Goal: Find specific page/section

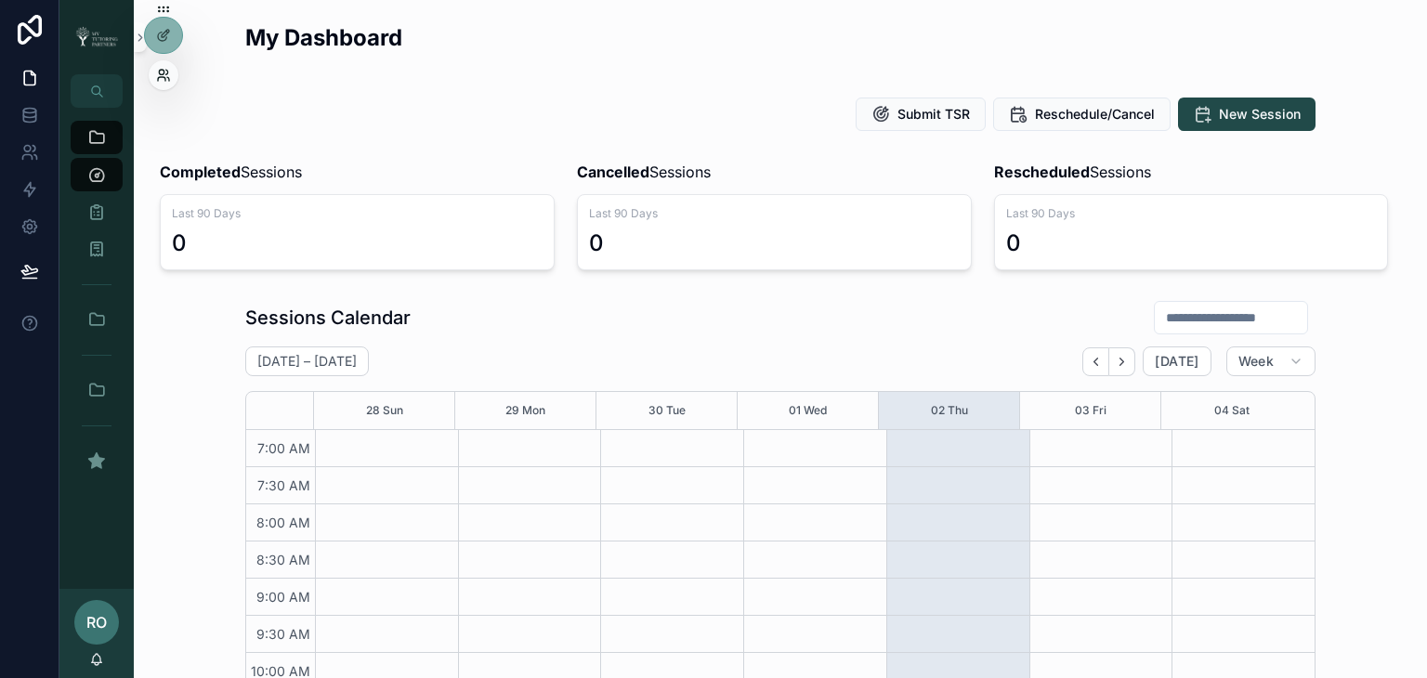
scroll to position [520, 0]
click at [162, 74] on icon at bounding box center [163, 75] width 15 height 15
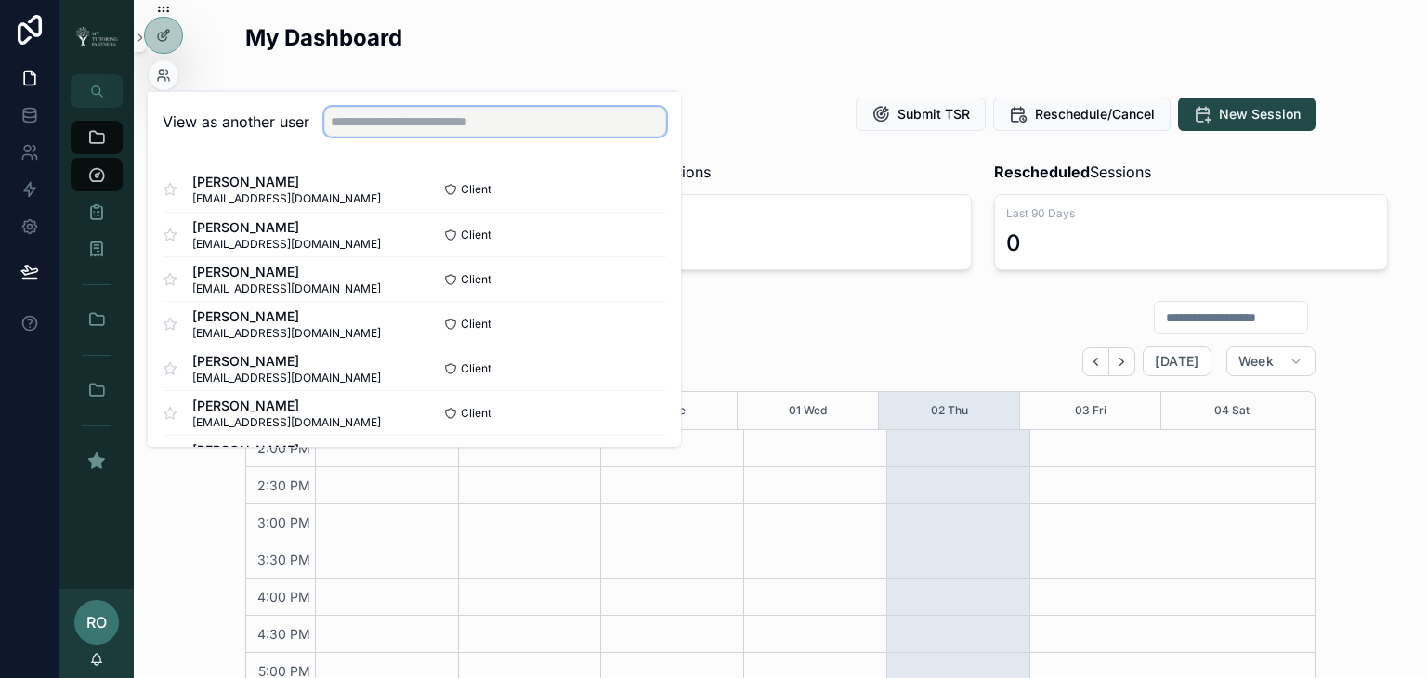
click at [413, 120] on input "text" at bounding box center [495, 122] width 342 height 30
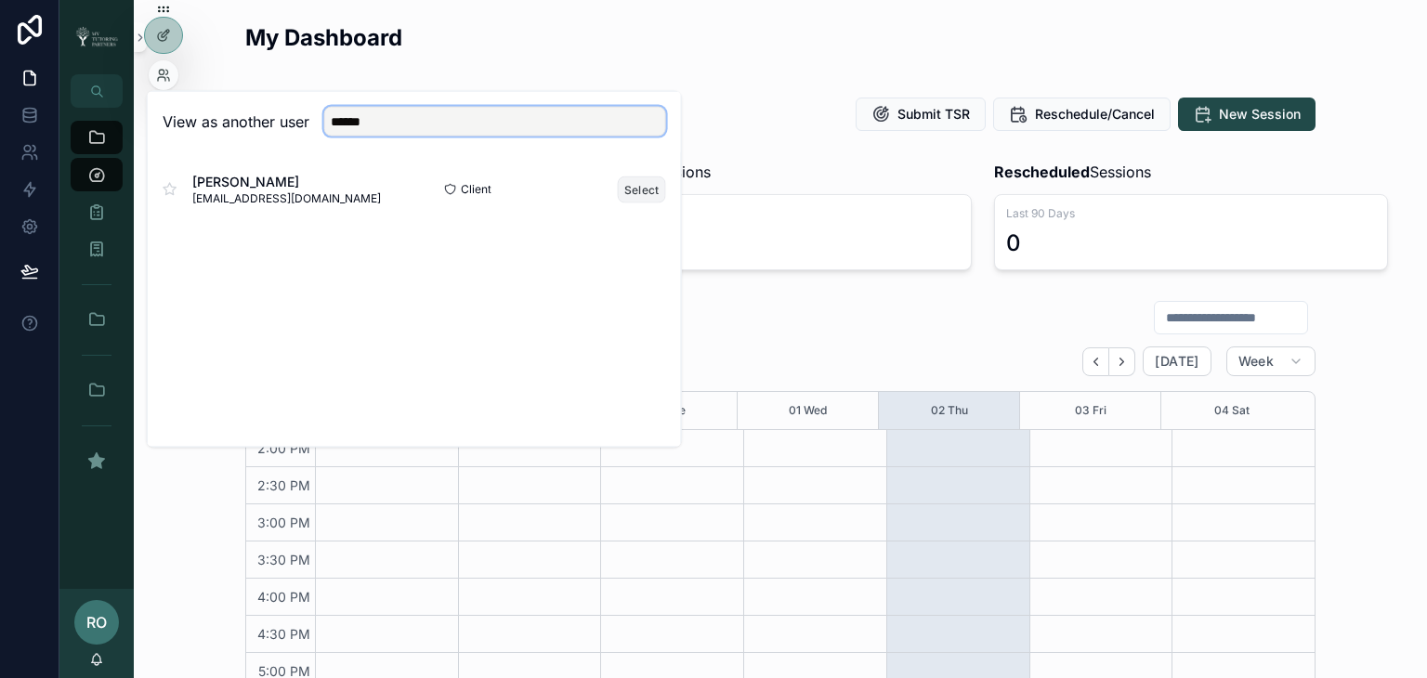
type input "*****"
click at [643, 184] on button "Select" at bounding box center [642, 189] width 48 height 27
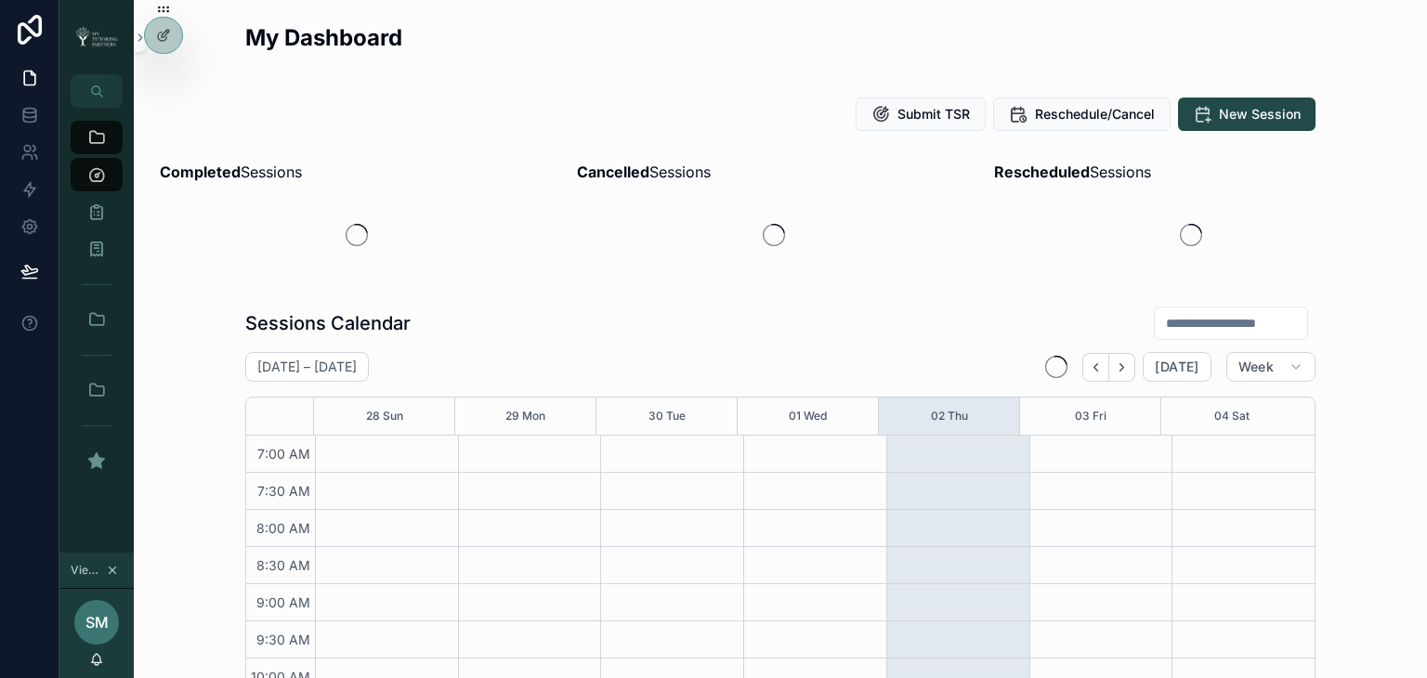
scroll to position [520, 0]
